Goal: Information Seeking & Learning: Learn about a topic

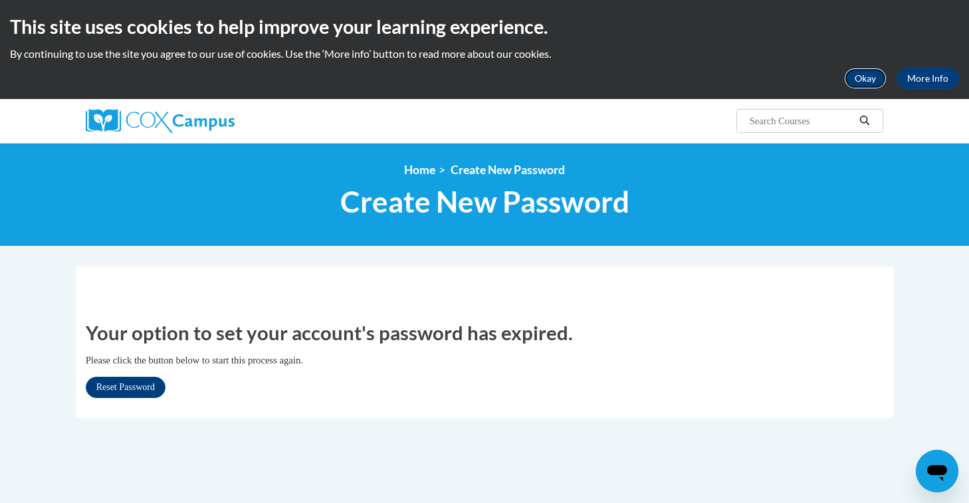
click at [866, 80] on button "Okay" at bounding box center [865, 78] width 43 height 21
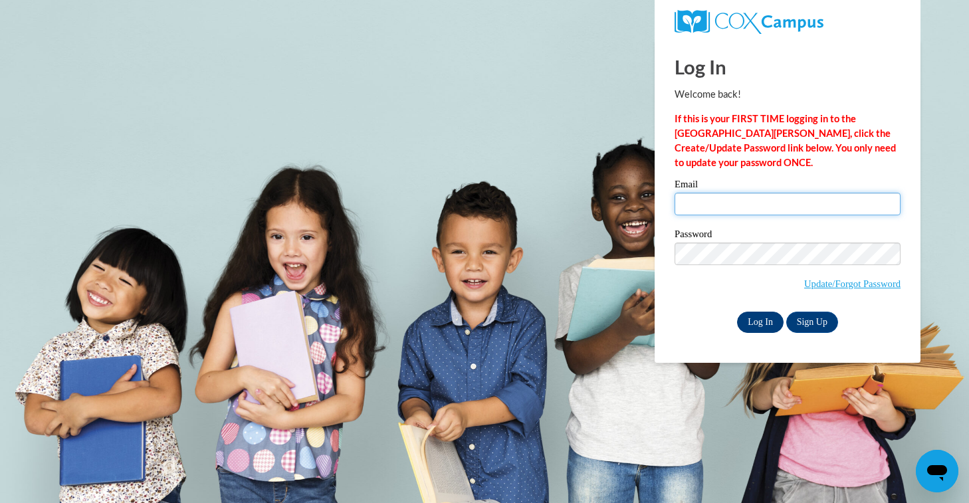
type input "amyphil@hssdschools.org"
click at [760, 319] on input "Log In" at bounding box center [760, 322] width 47 height 21
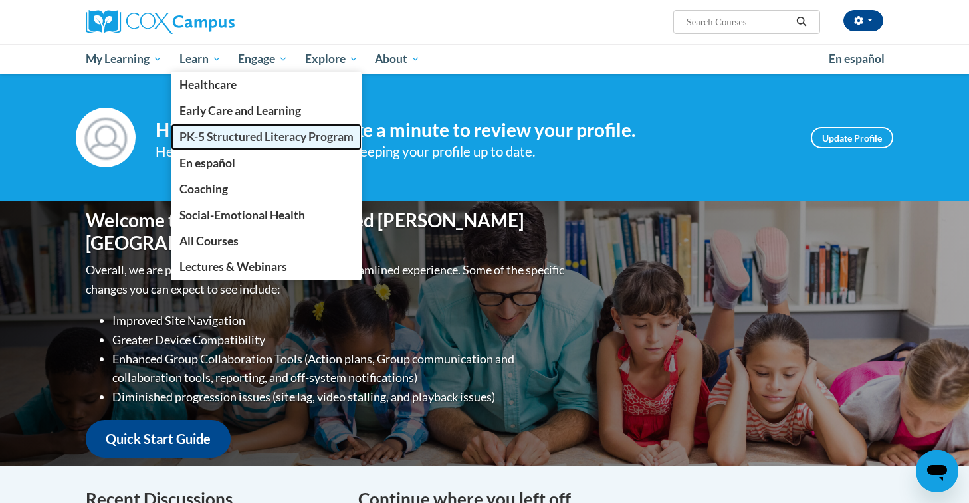
click at [234, 137] on span "PK-5 Structured Literacy Program" at bounding box center [266, 137] width 174 height 14
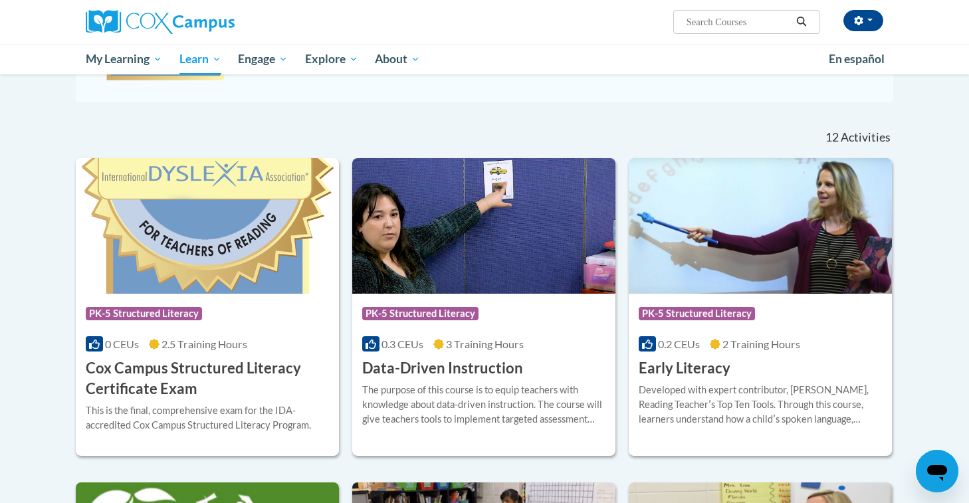
scroll to position [269, 0]
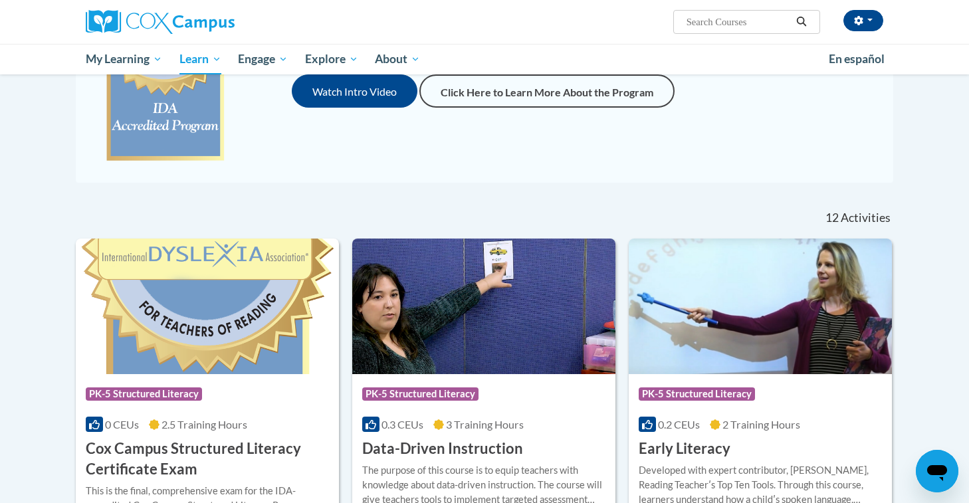
click at [689, 22] on input "Search..." at bounding box center [738, 22] width 106 height 16
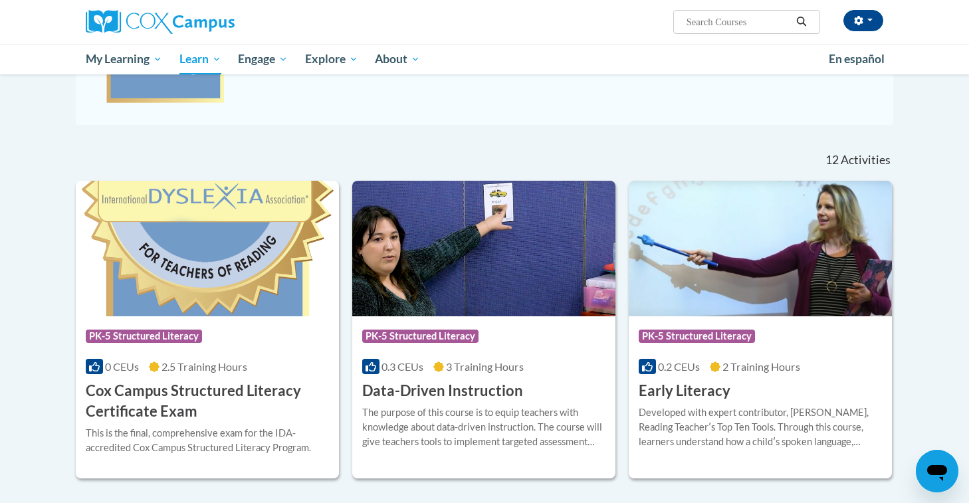
scroll to position [318, 0]
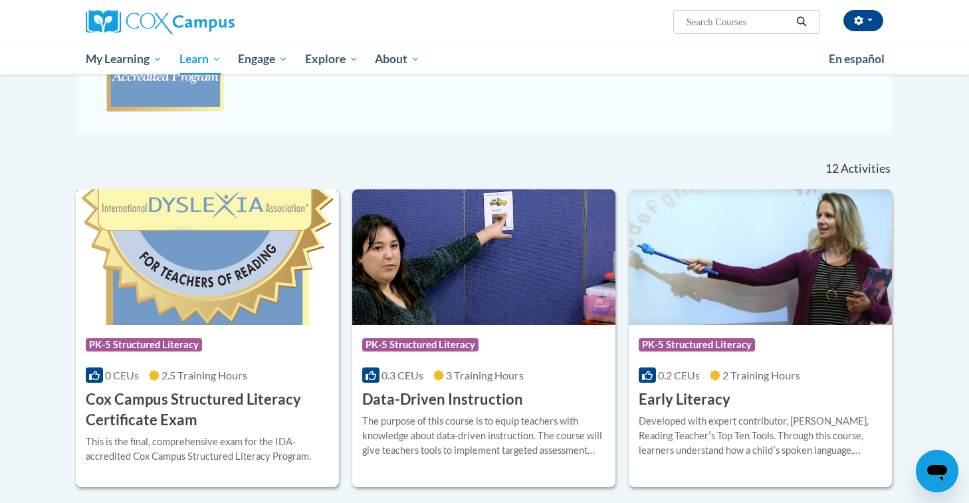
click at [203, 396] on h3 "Cox Campus Structured Literacy Certificate Exam" at bounding box center [207, 410] width 243 height 41
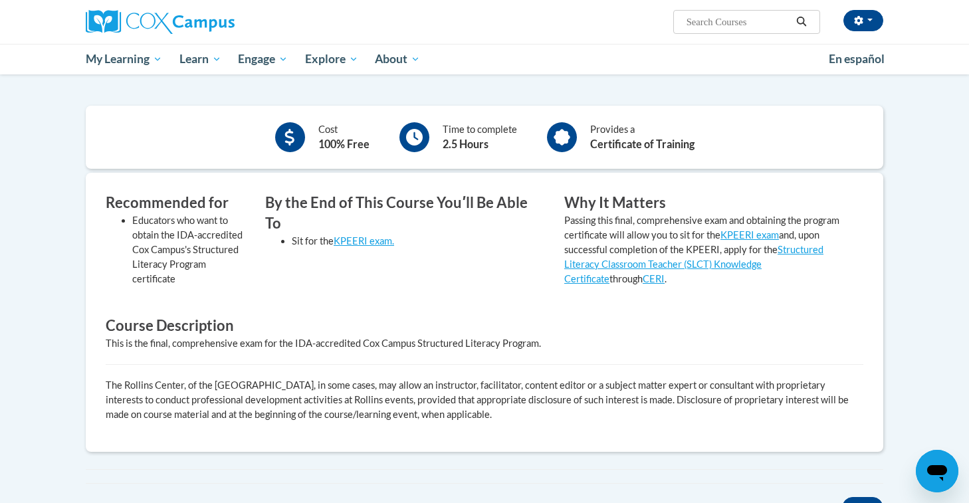
scroll to position [295, 0]
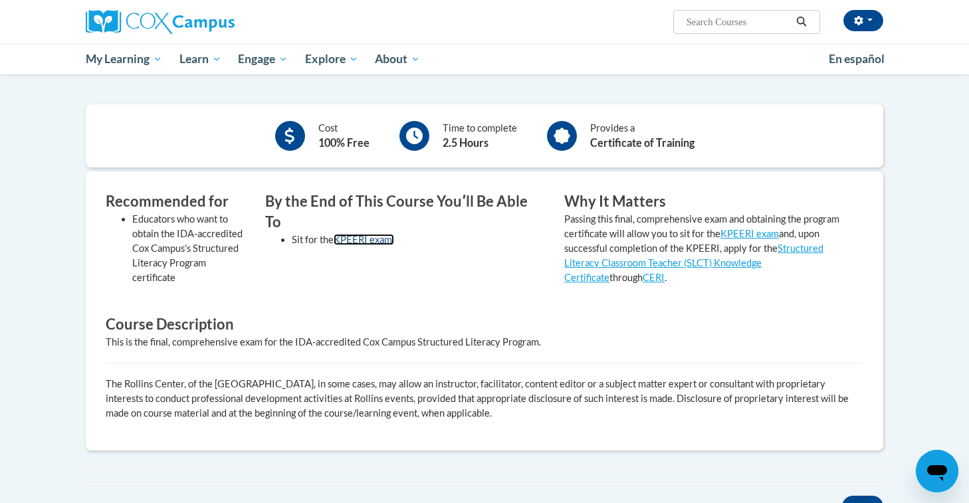
click at [359, 234] on link "KPEERI exam." at bounding box center [364, 239] width 60 height 11
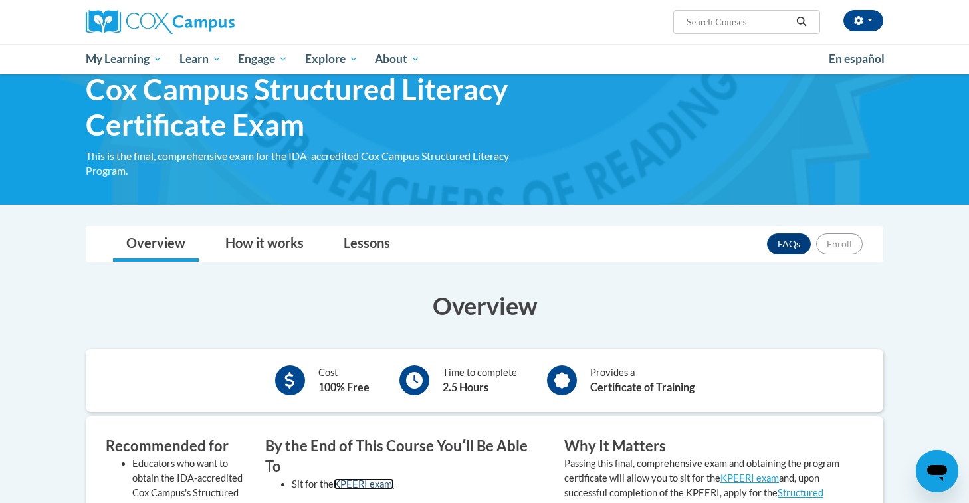
scroll to position [0, 0]
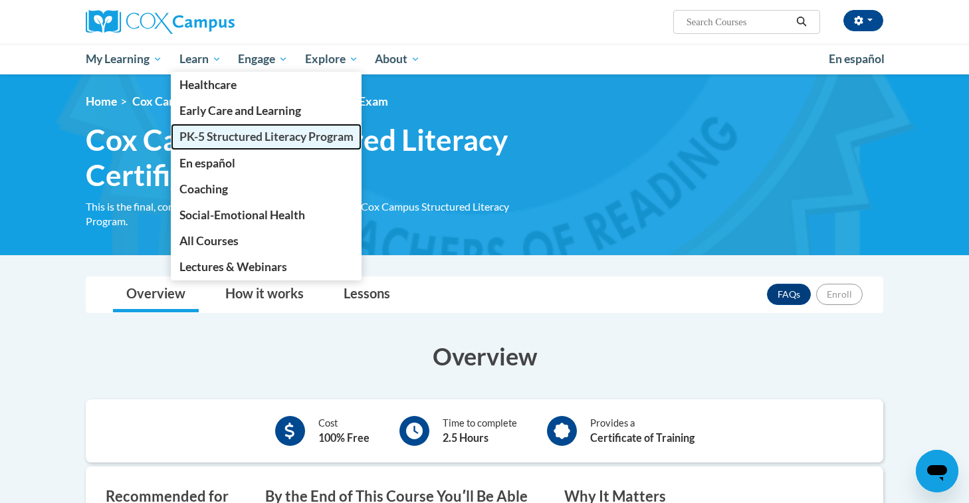
click at [220, 136] on span "PK-5 Structured Literacy Program" at bounding box center [266, 137] width 174 height 14
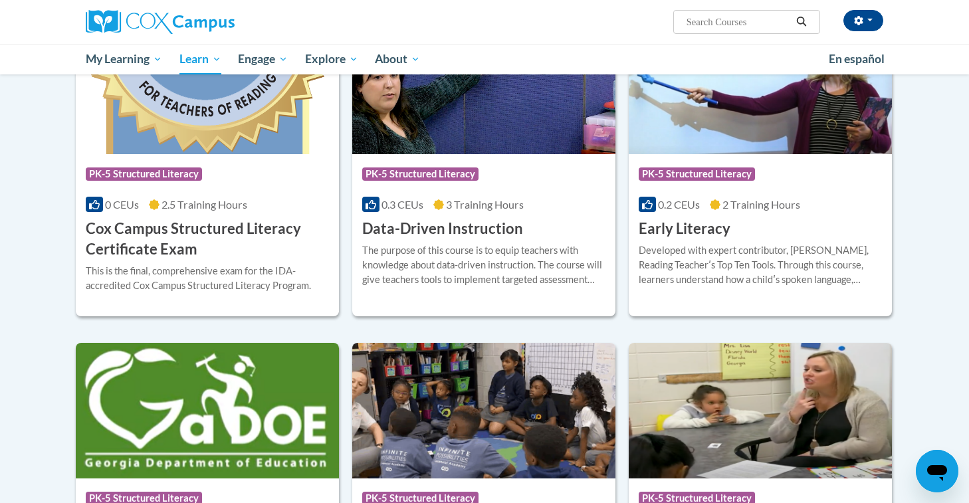
scroll to position [491, 0]
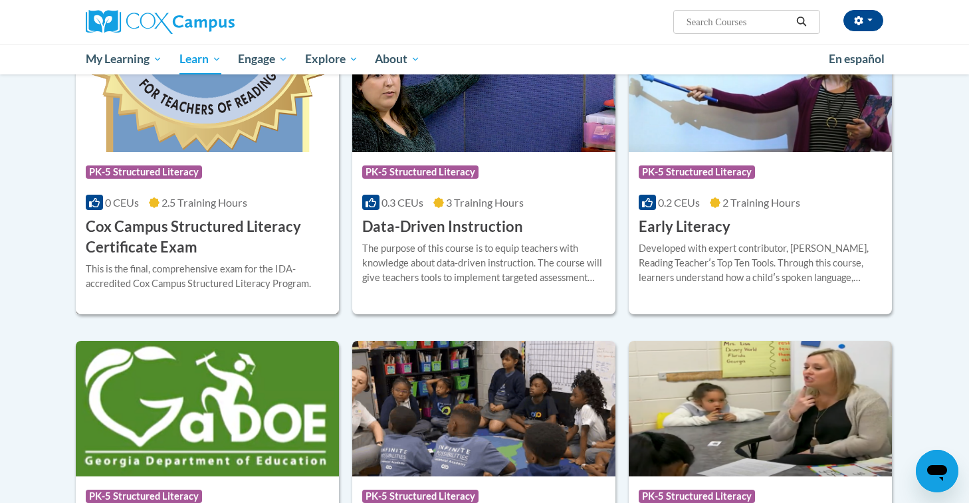
click at [227, 229] on h3 "Cox Campus Structured Literacy Certificate Exam" at bounding box center [207, 237] width 243 height 41
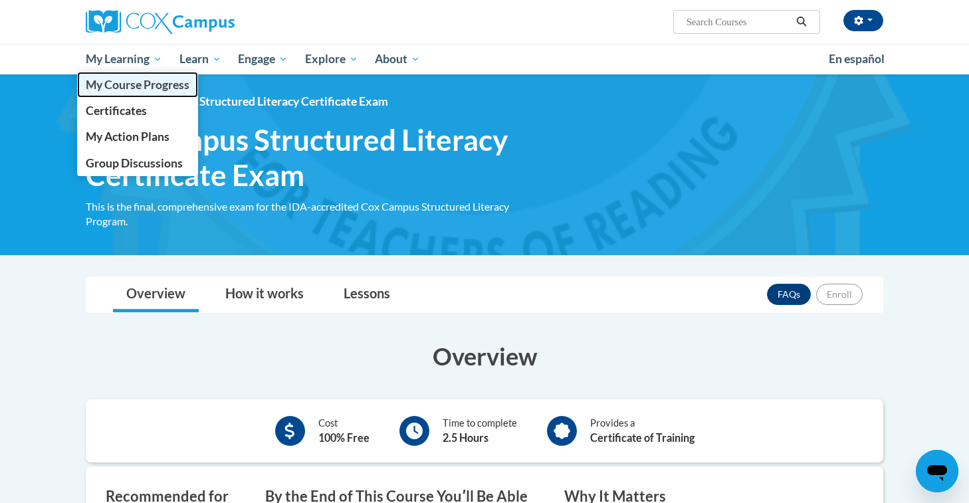
click at [148, 83] on span "My Course Progress" at bounding box center [138, 85] width 104 height 14
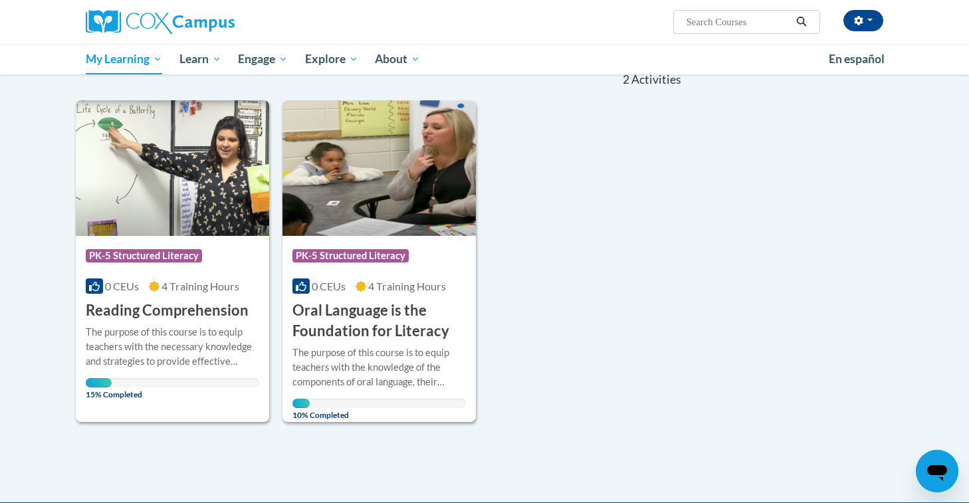
scroll to position [144, 0]
